Goal: Contribute content

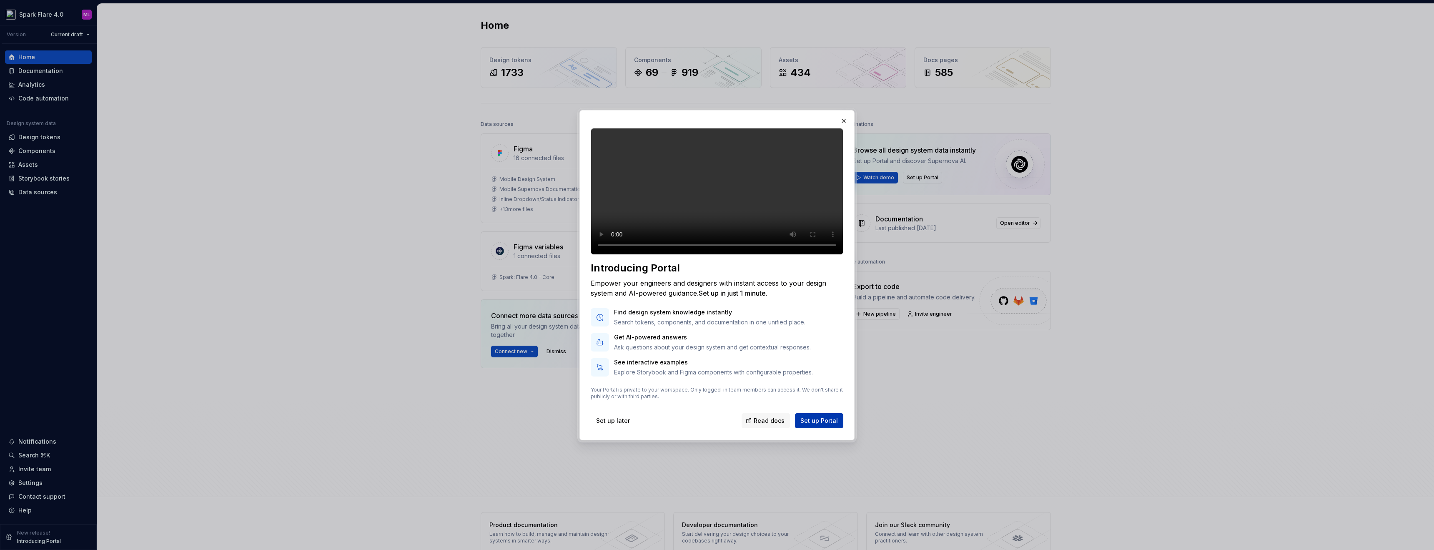
click at [824, 425] on span "Set up Portal" at bounding box center [819, 420] width 38 height 8
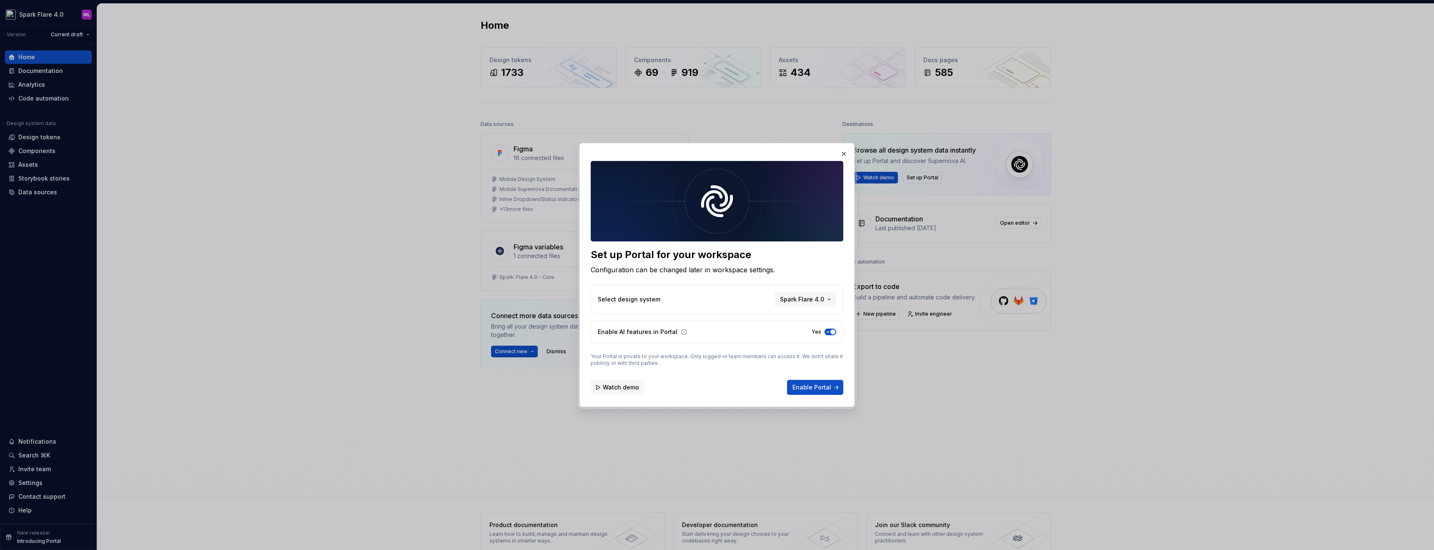
click at [635, 385] on span "Watch demo" at bounding box center [621, 387] width 36 height 8
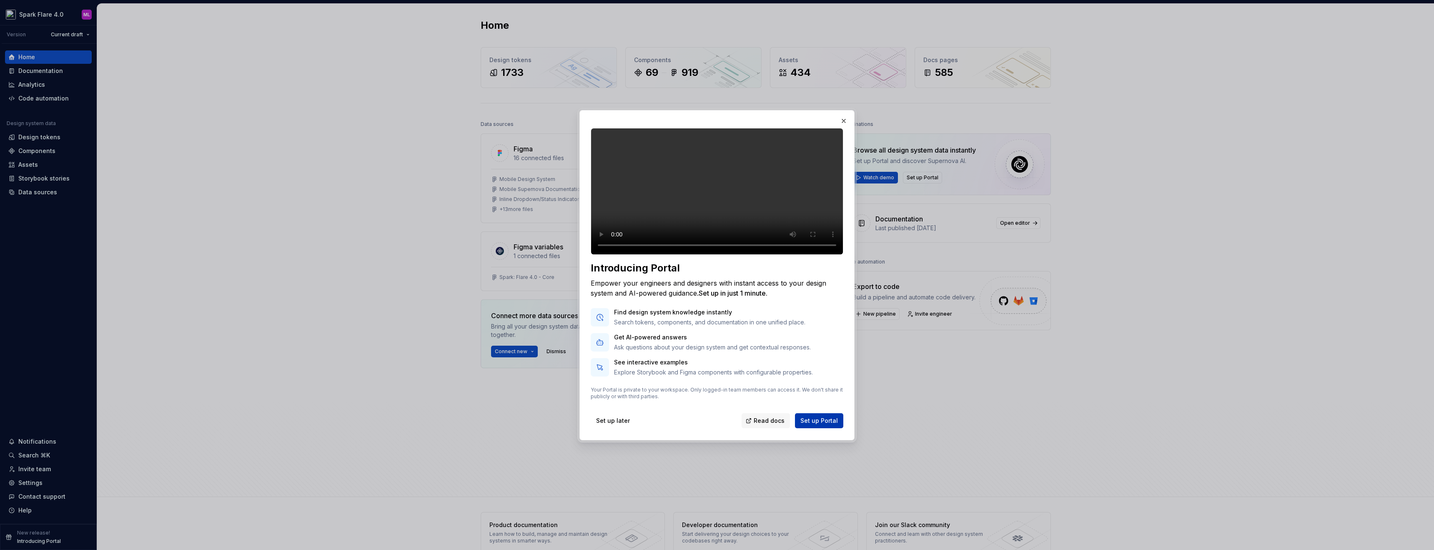
click at [823, 425] on span "Set up Portal" at bounding box center [819, 420] width 38 height 8
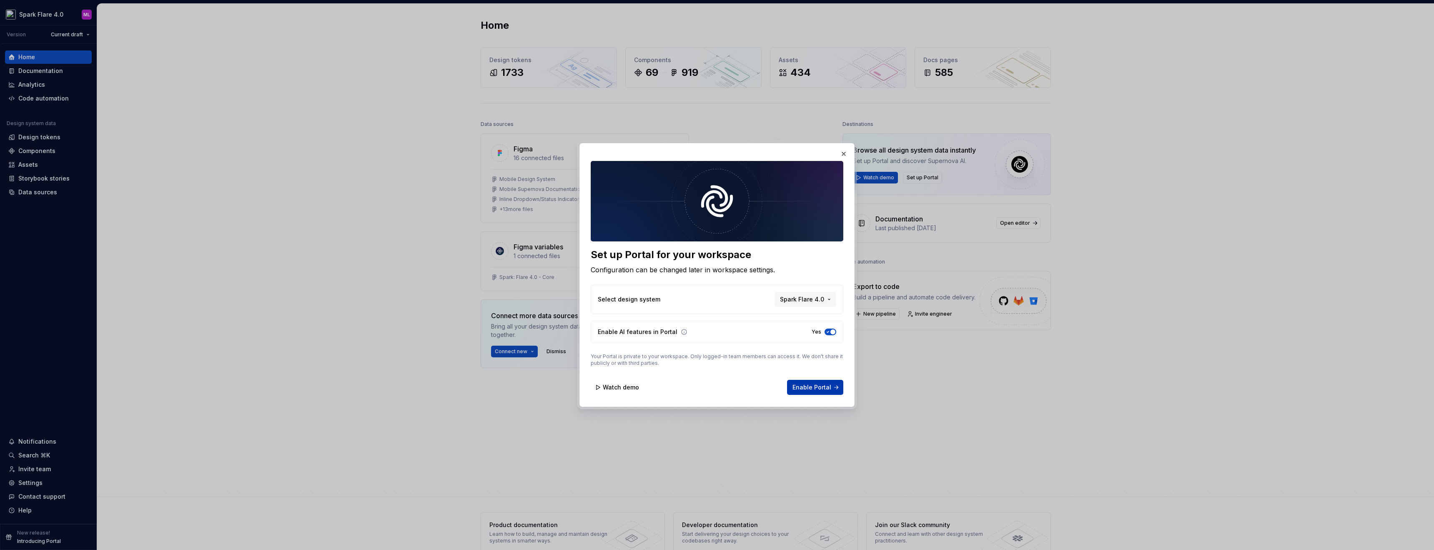
click at [820, 389] on span "Enable Portal" at bounding box center [812, 387] width 39 height 8
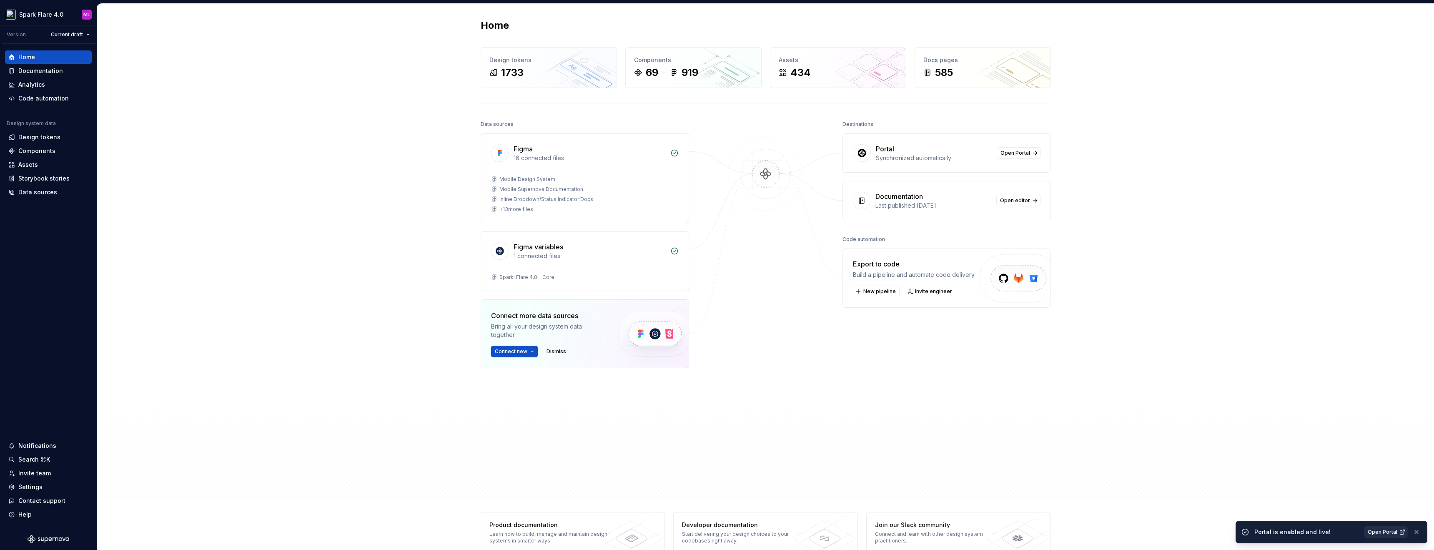
click at [1398, 533] on link "Open Portal" at bounding box center [1386, 532] width 44 height 12
click at [33, 72] on div "Documentation" at bounding box center [40, 71] width 45 height 8
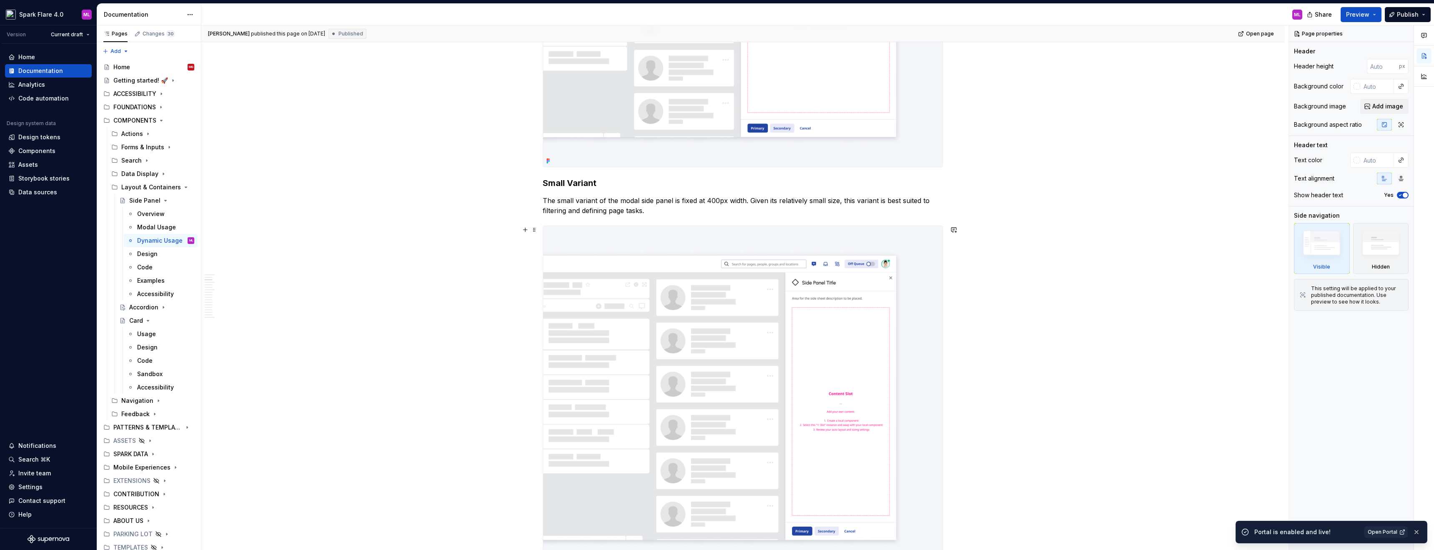
scroll to position [584, 0]
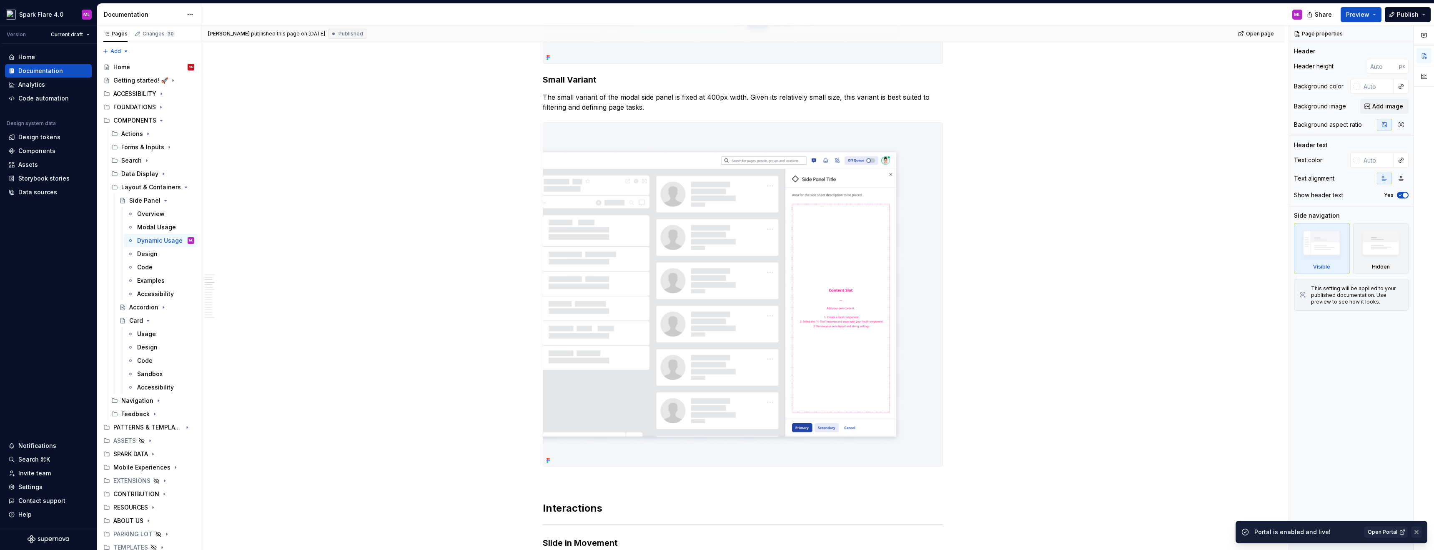
click at [1418, 532] on button "button" at bounding box center [1416, 532] width 11 height 12
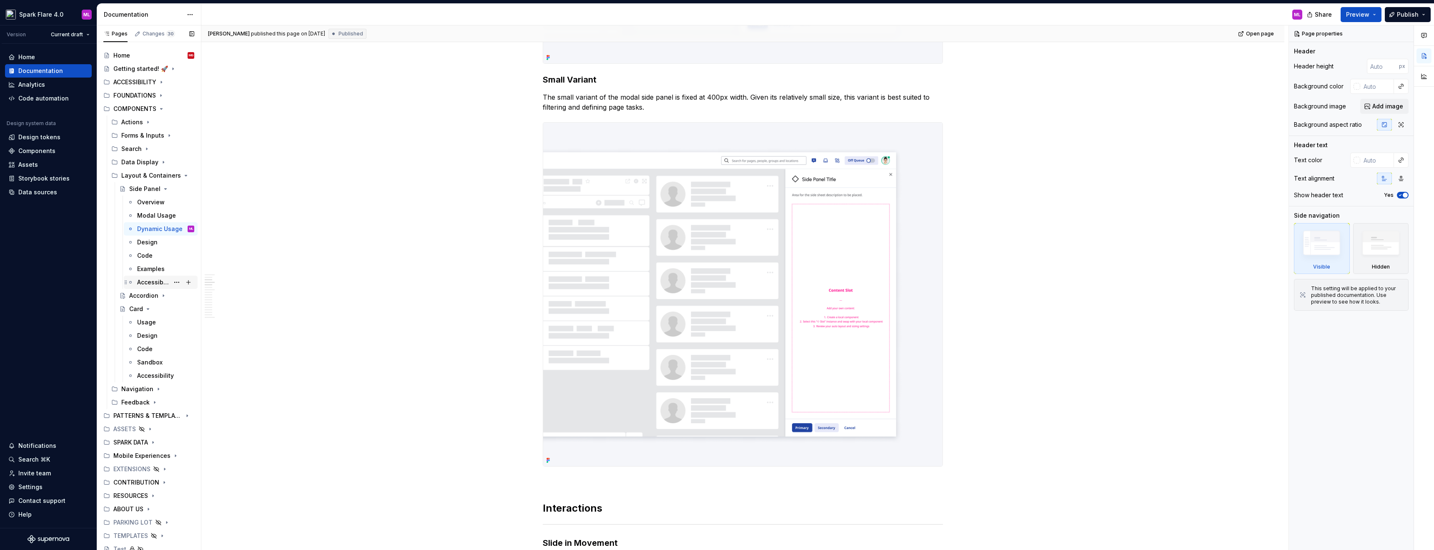
scroll to position [15, 0]
click at [183, 171] on icon "Page tree" at bounding box center [186, 171] width 7 height 7
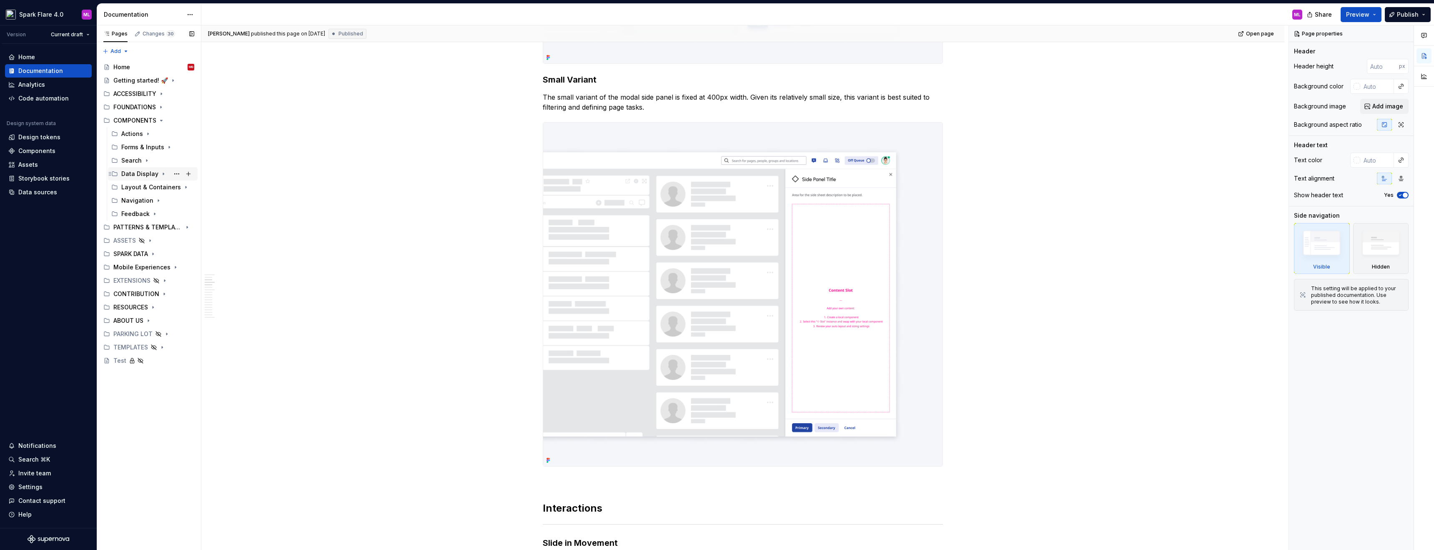
scroll to position [0, 0]
click at [163, 146] on icon "Page tree" at bounding box center [166, 147] width 7 height 7
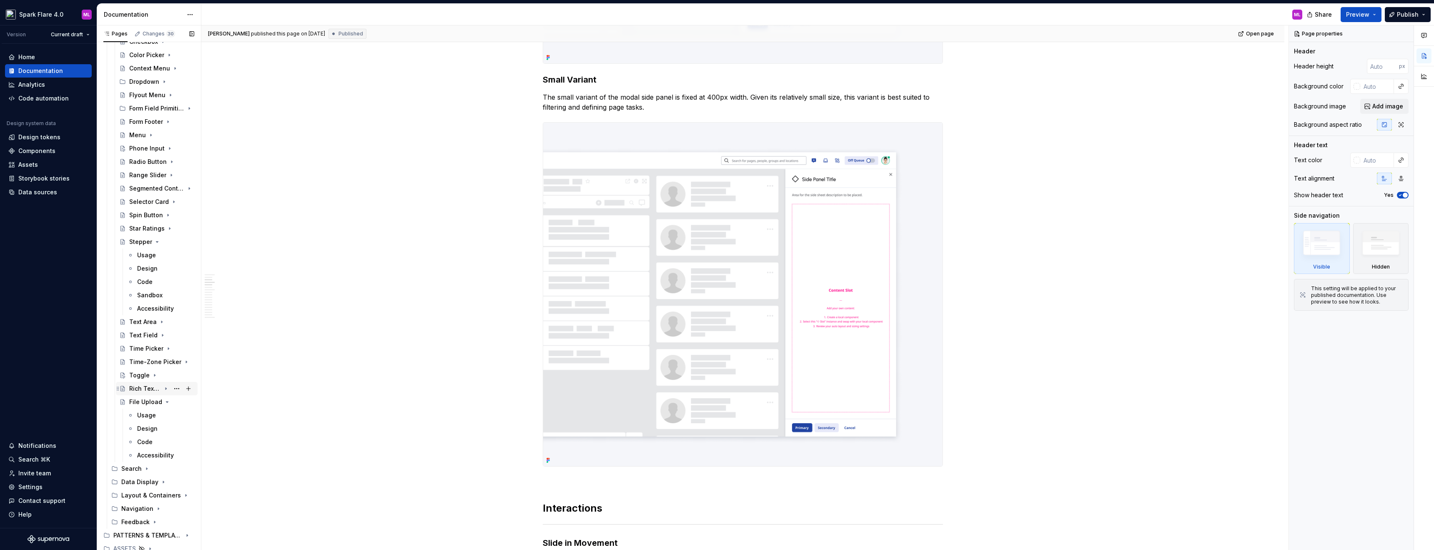
scroll to position [167, 0]
click at [185, 382] on button "Page tree" at bounding box center [189, 381] width 12 height 12
type textarea "*"
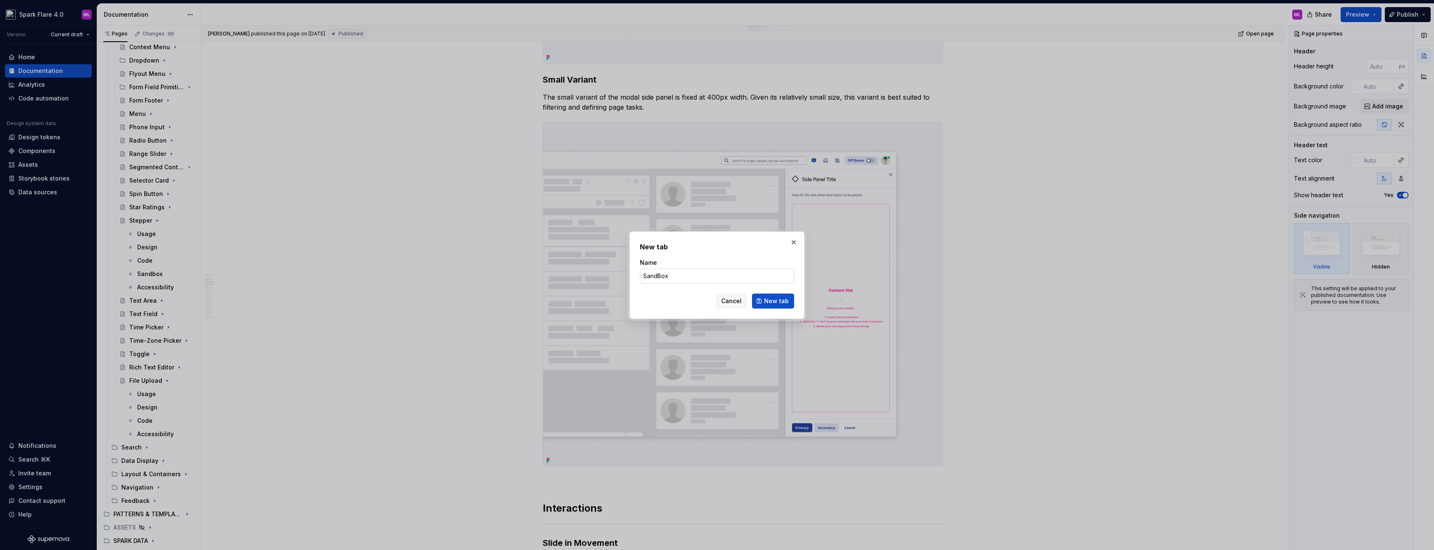
click at [659, 278] on input "SandBox" at bounding box center [717, 275] width 154 height 15
click at [662, 277] on input "SandBox" at bounding box center [717, 275] width 154 height 15
type input "Sandbox"
click at [762, 298] on button "New tab" at bounding box center [773, 300] width 42 height 15
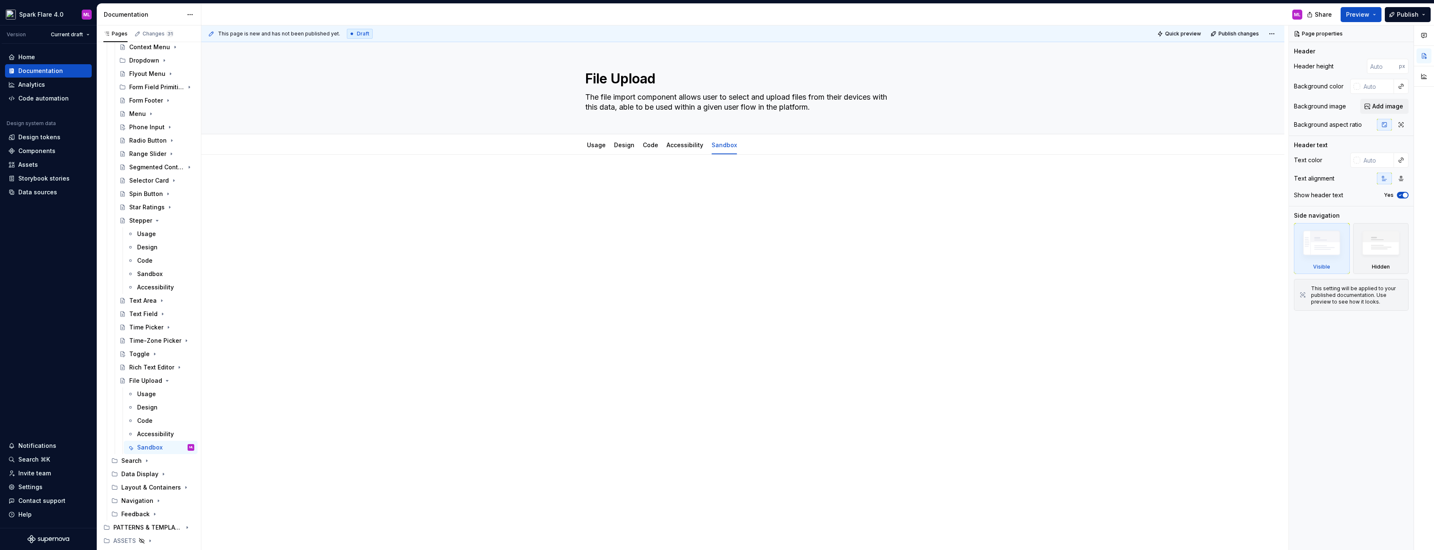
type textarea "*"
click at [717, 188] on div at bounding box center [743, 191] width 400 height 32
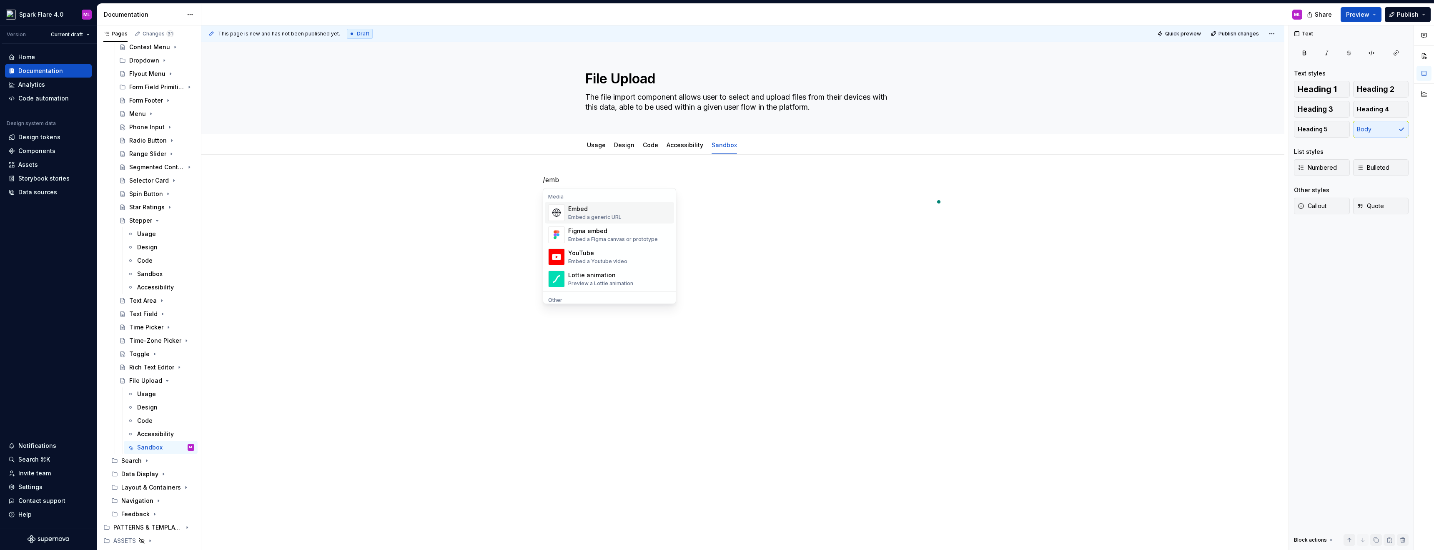
click at [629, 221] on div "Embed Embed a generic URL" at bounding box center [619, 212] width 103 height 17
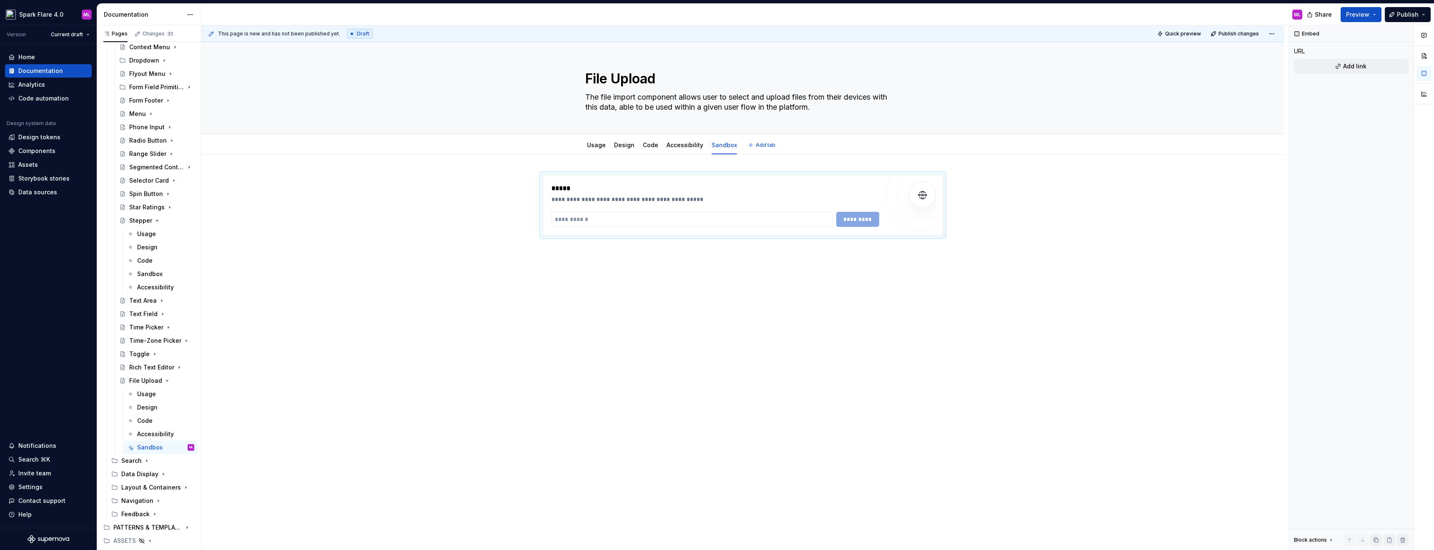
type textarea "*"
click at [611, 222] on input "To enrich screen reader interactions, please activate Accessibility in Grammarl…" at bounding box center [692, 219] width 281 height 15
paste input "**********"
type input "**********"
click at [861, 215] on span "*********" at bounding box center [858, 219] width 33 height 8
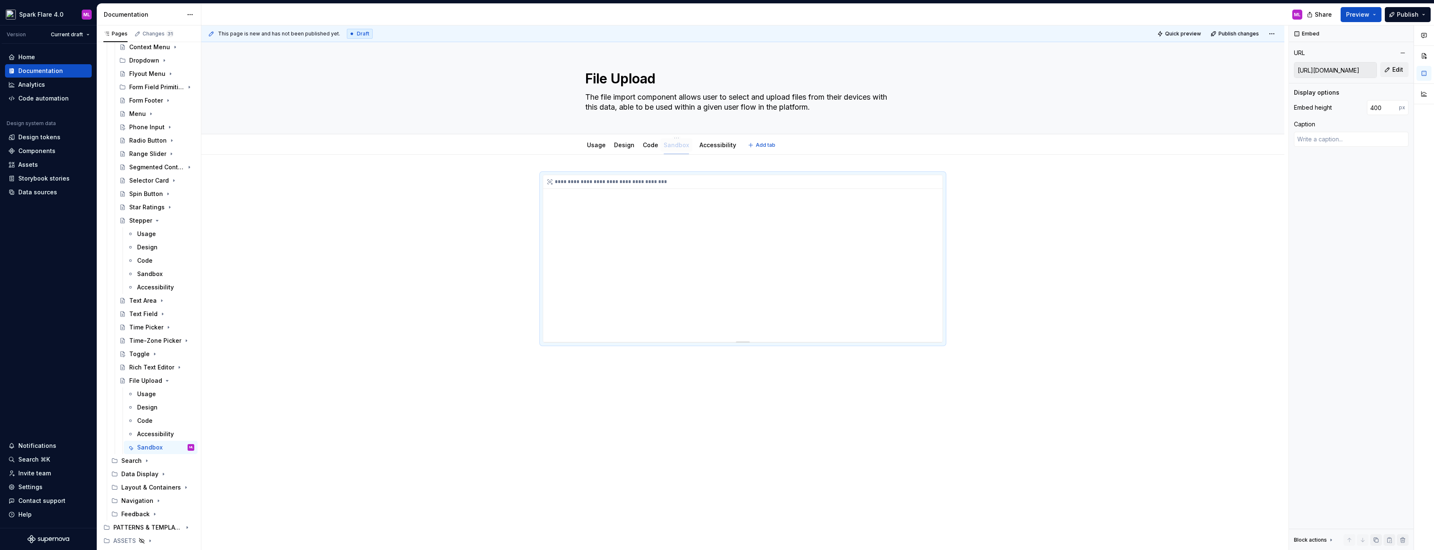
drag, startPoint x: 721, startPoint y: 145, endPoint x: 600, endPoint y: 213, distance: 138.5
click at [1375, 11] on button "Preview" at bounding box center [1361, 14] width 41 height 15
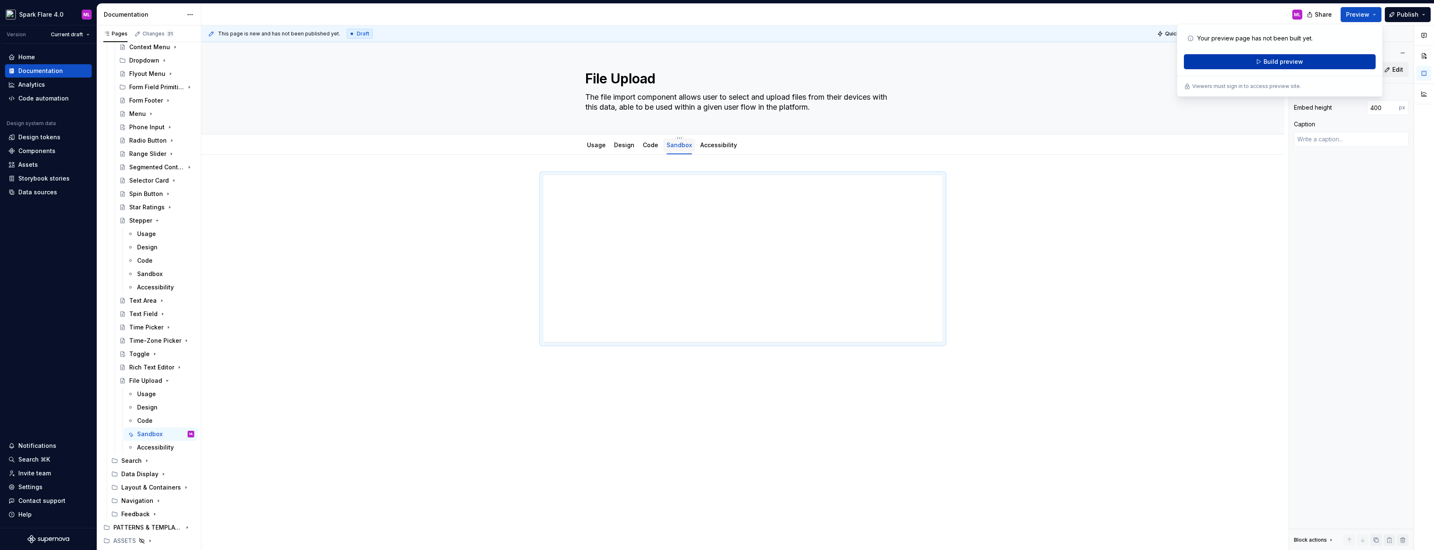
click at [1267, 63] on span "Build preview" at bounding box center [1284, 62] width 40 height 8
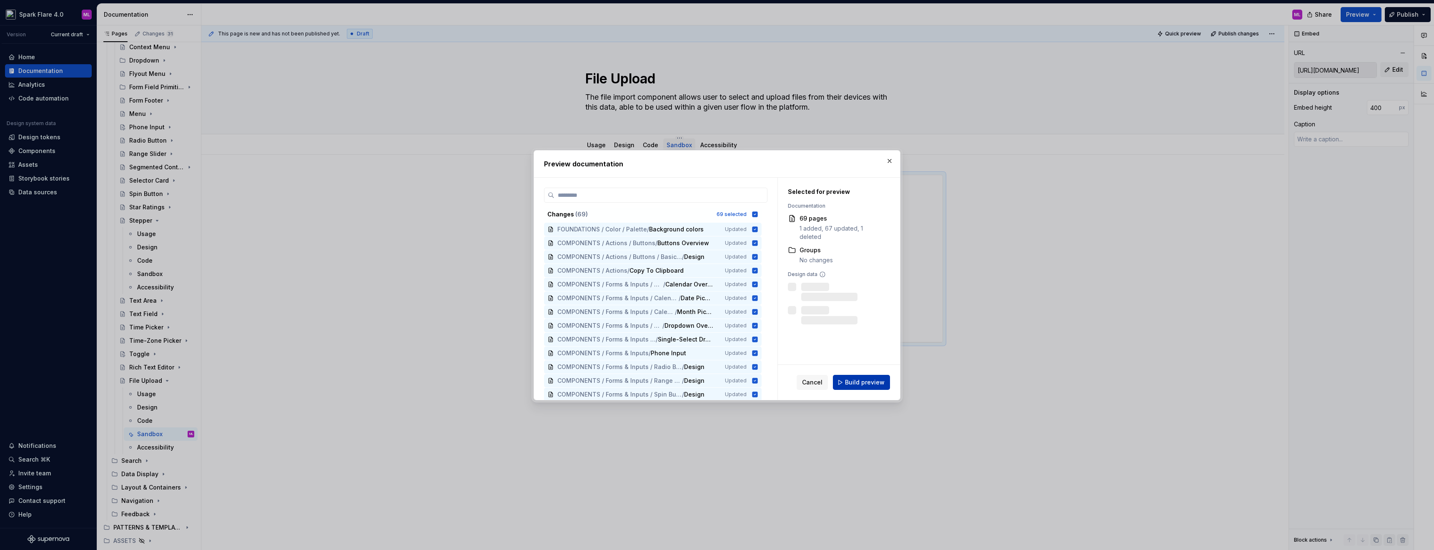
click at [850, 378] on button "Build preview" at bounding box center [861, 382] width 57 height 15
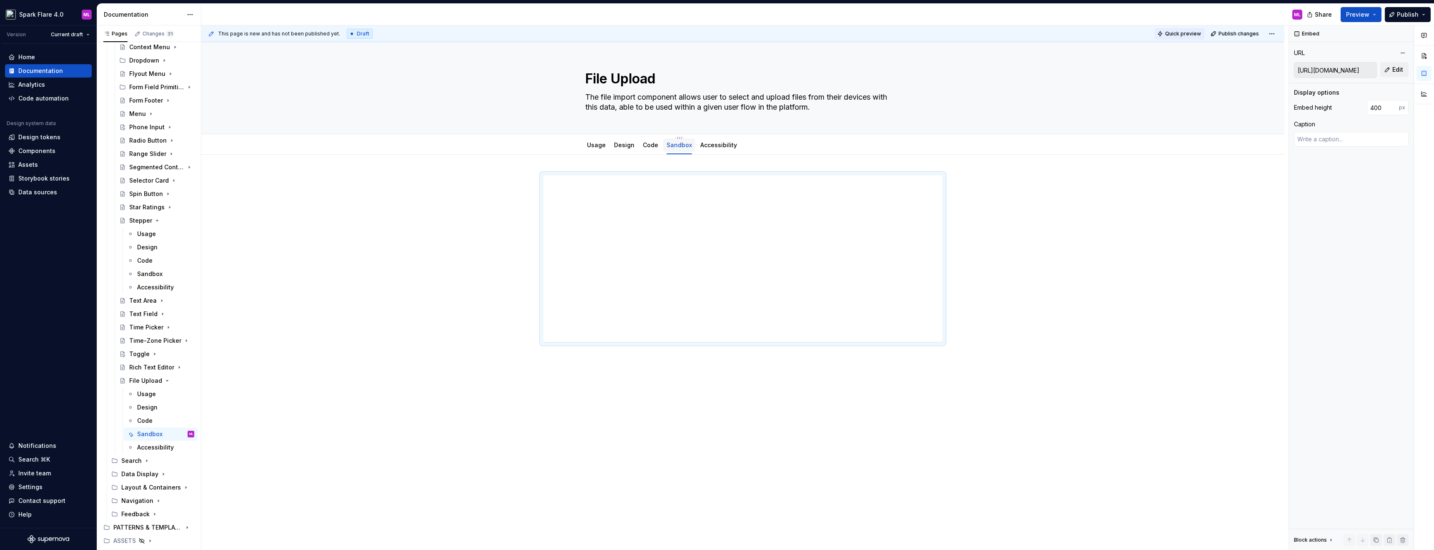
click at [1181, 33] on span "Quick preview" at bounding box center [1183, 33] width 36 height 7
click at [1374, 525] on link "Open page" at bounding box center [1387, 530] width 42 height 12
click at [1407, 18] on span "Publish" at bounding box center [1408, 14] width 22 height 8
click at [1326, 59] on span "Publish changes" at bounding box center [1331, 62] width 49 height 8
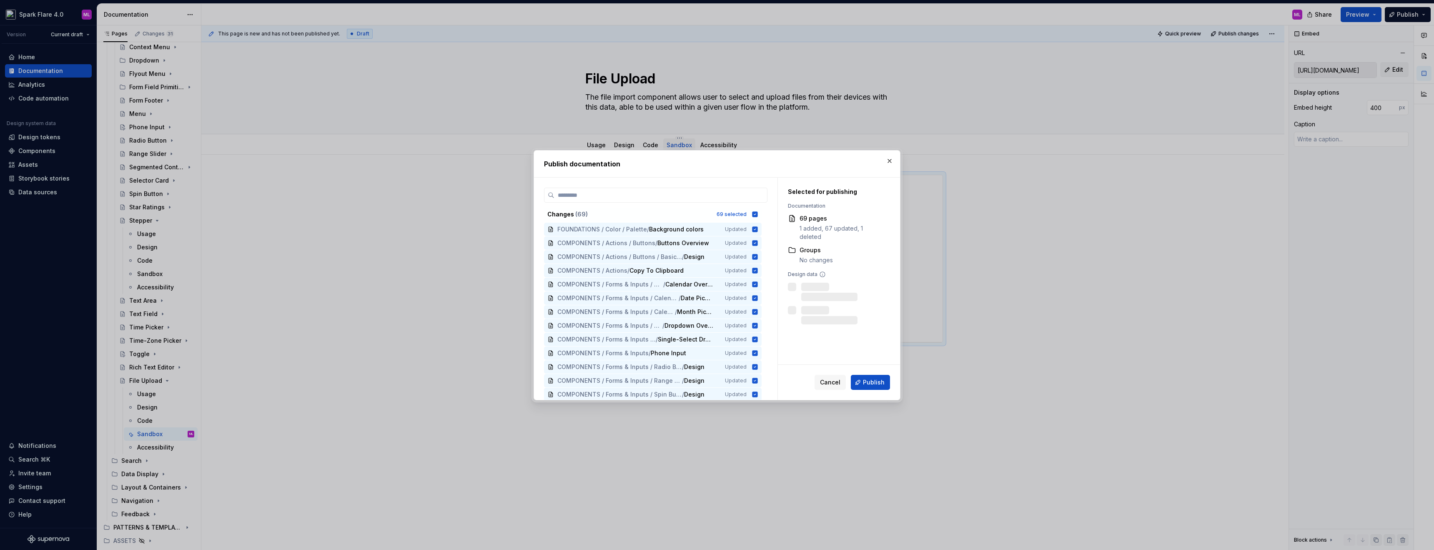
type textarea "*"
click at [756, 218] on div "Changes ( 69 ) 69 selected" at bounding box center [653, 214] width 218 height 13
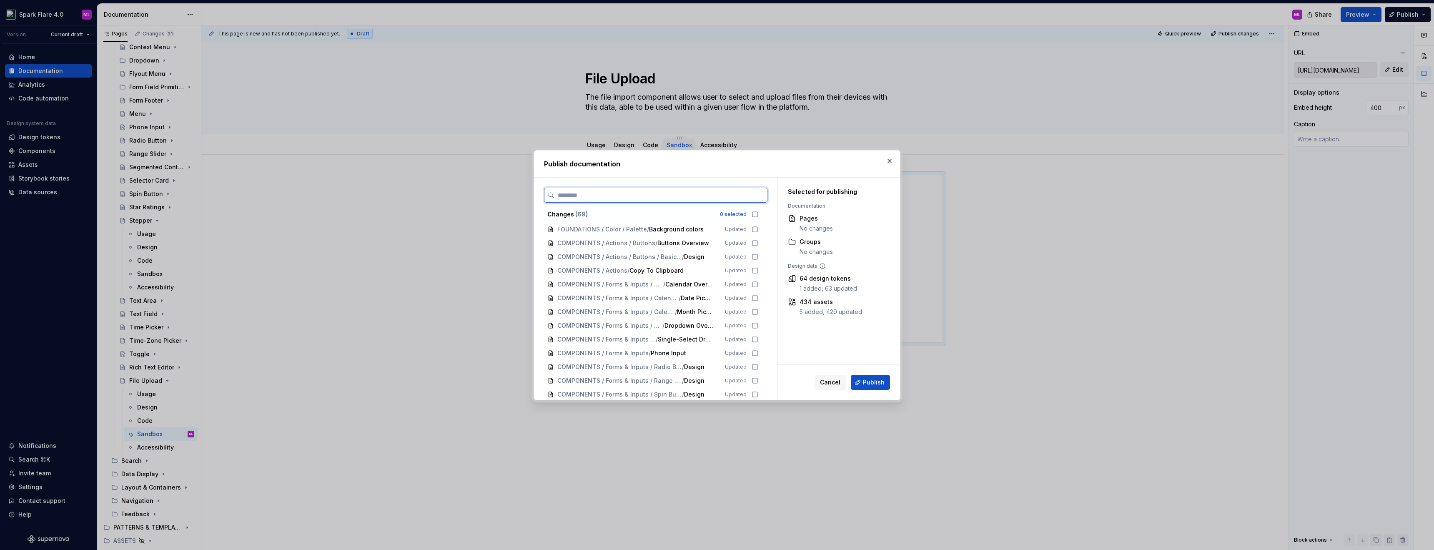
click at [711, 198] on input "search" at bounding box center [660, 195] width 213 height 8
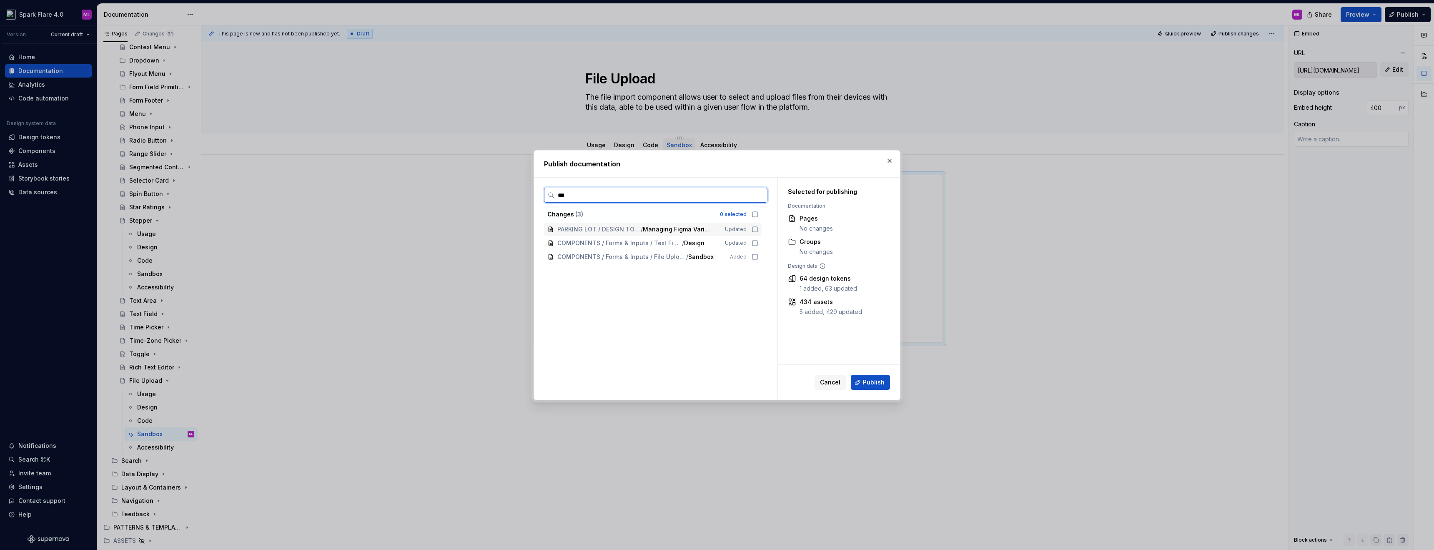
type input "****"
click at [750, 229] on div "COMPONENTS / Forms & Inputs / File Upload / Sandbox Added" at bounding box center [653, 229] width 218 height 13
click at [872, 379] on span "Publish" at bounding box center [874, 382] width 22 height 8
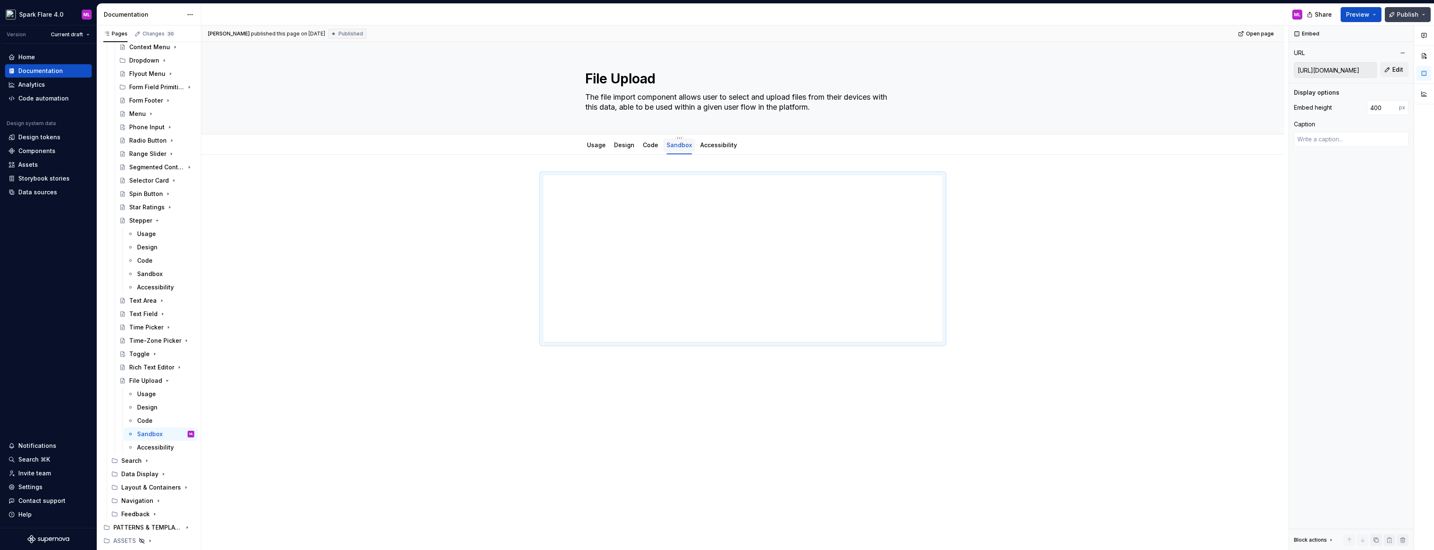
click at [1393, 17] on button "Publish" at bounding box center [1408, 14] width 46 height 15
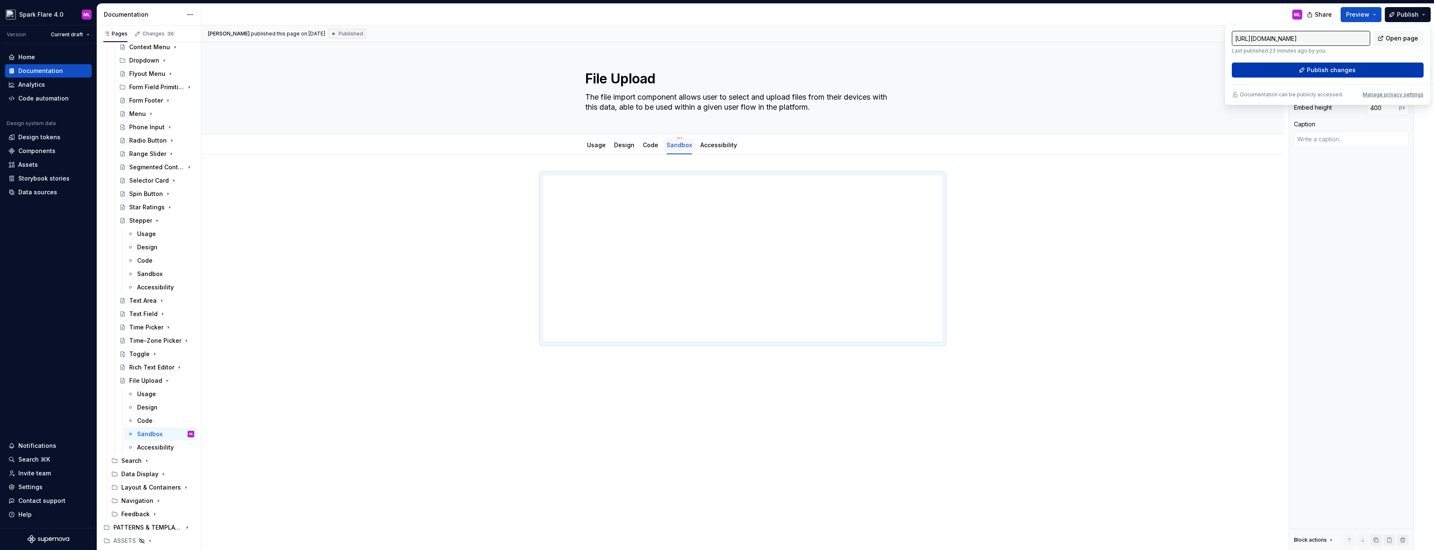
click at [1312, 70] on span "Publish changes" at bounding box center [1331, 70] width 49 height 8
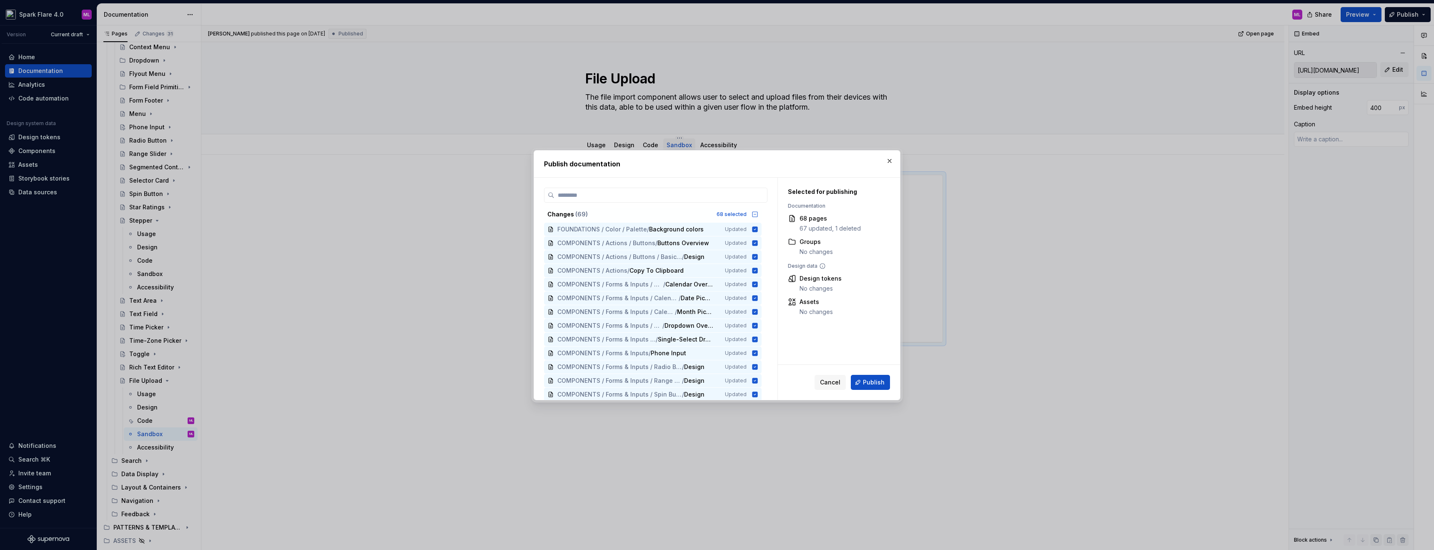
type textarea "*"
